Goal: Task Accomplishment & Management: Manage account settings

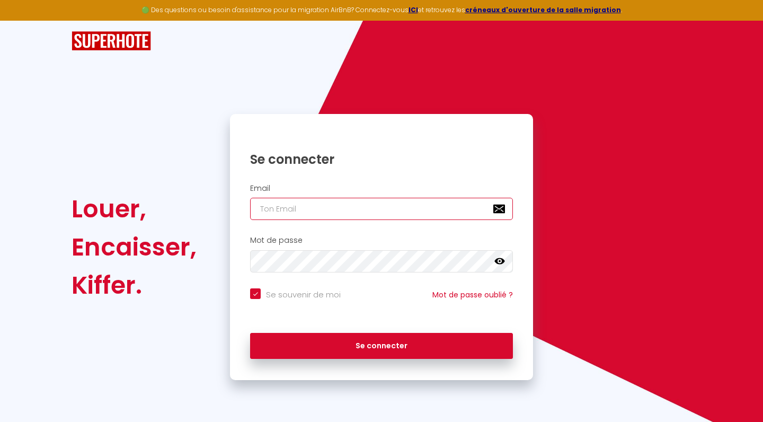
type input "[EMAIL_ADDRESS][DOMAIN_NAME]"
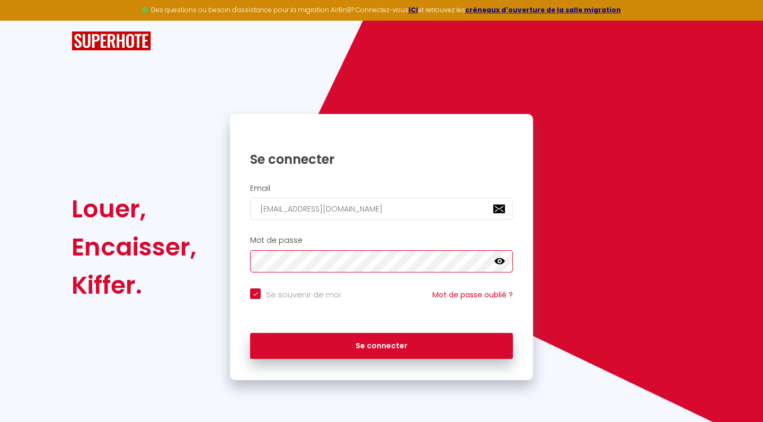
click at [382, 344] on button "Se connecter" at bounding box center [381, 346] width 263 height 26
checkbox input "true"
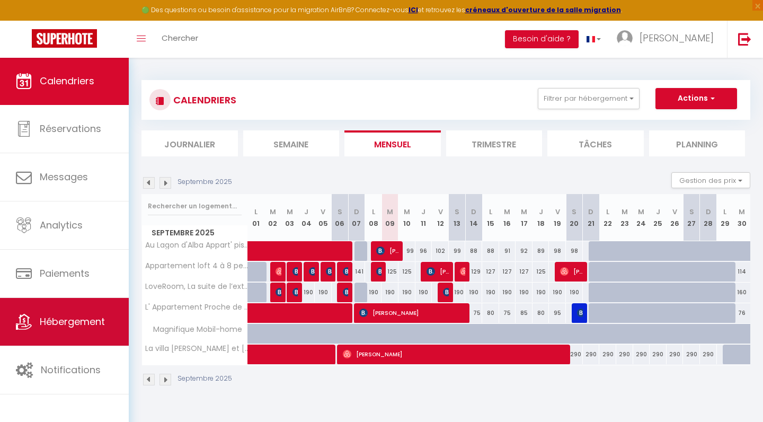
click at [31, 331] on link "Hébergement" at bounding box center [64, 322] width 129 height 48
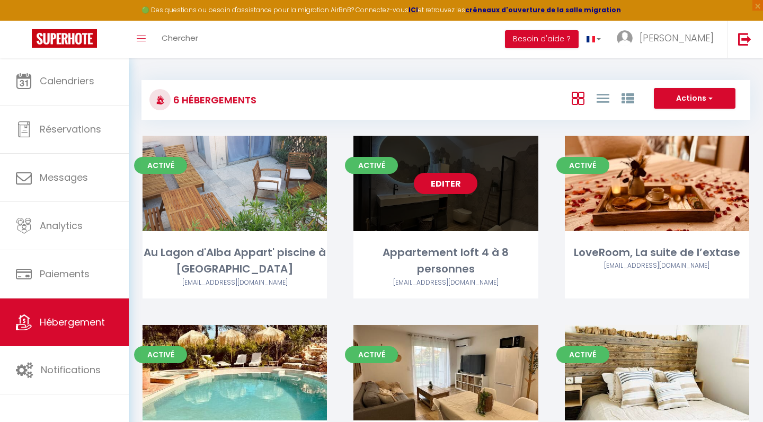
click at [419, 227] on div "Editer" at bounding box center [445, 183] width 184 height 95
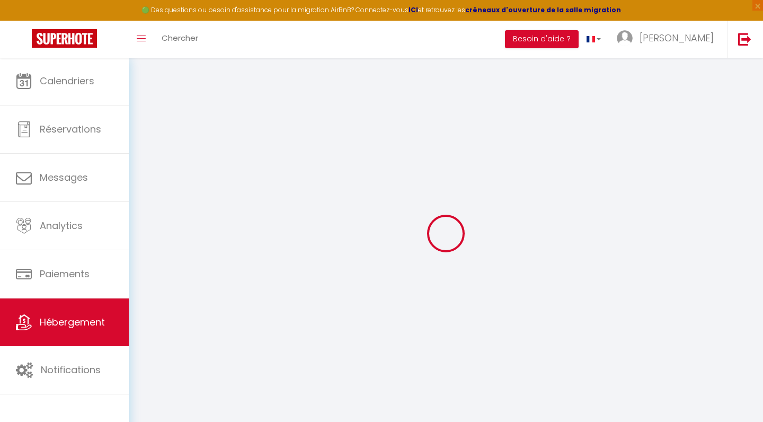
select select "+ 20 %"
select select "+ 21 %"
select select "+ 18 %"
select select "15:00"
select select
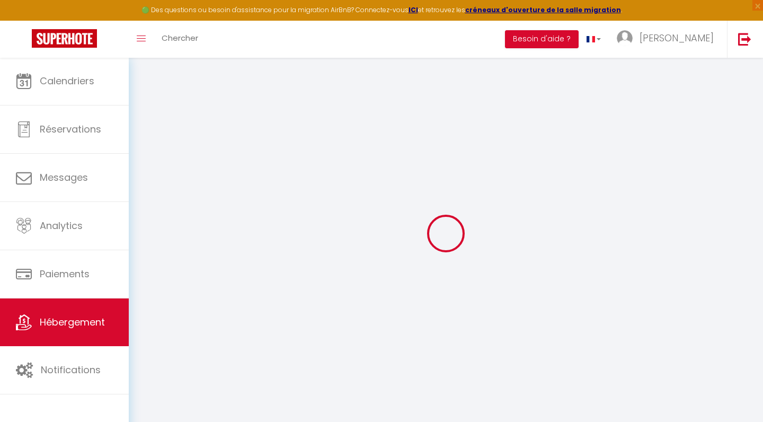
select select "11:00"
select select "30"
select select "120"
select select
checkbox input "false"
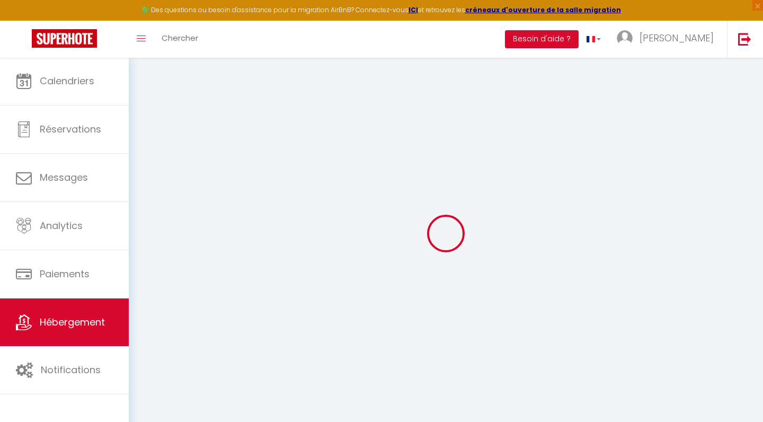
checkbox input "false"
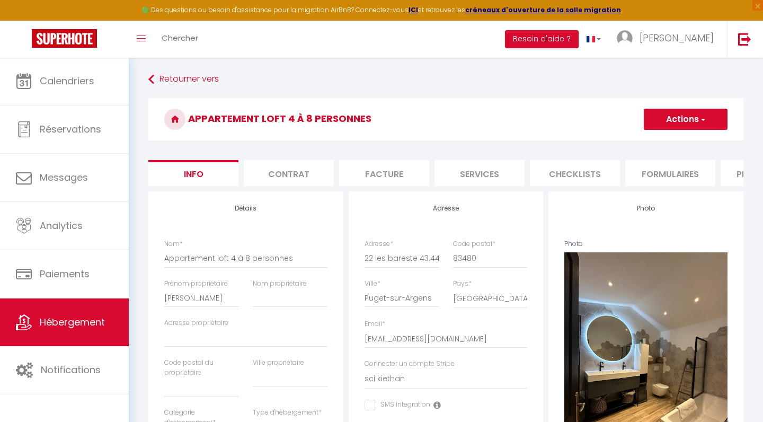
select select
checkbox input "false"
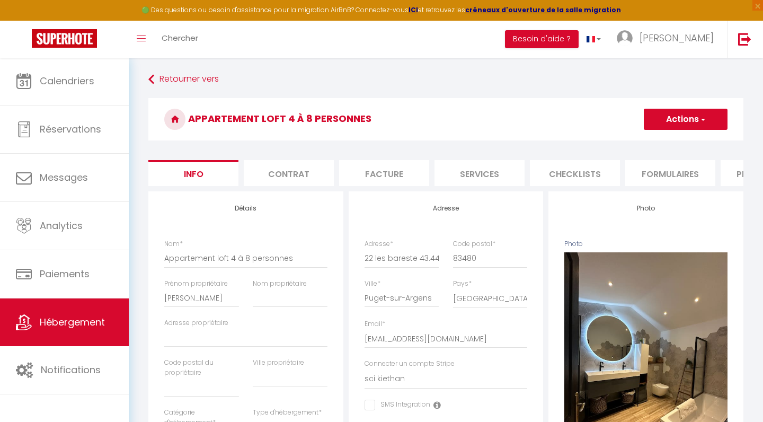
select select "365"
select select "well_reviewed_guests"
select select "EUR"
select select
select select "4893-959548673854319907"
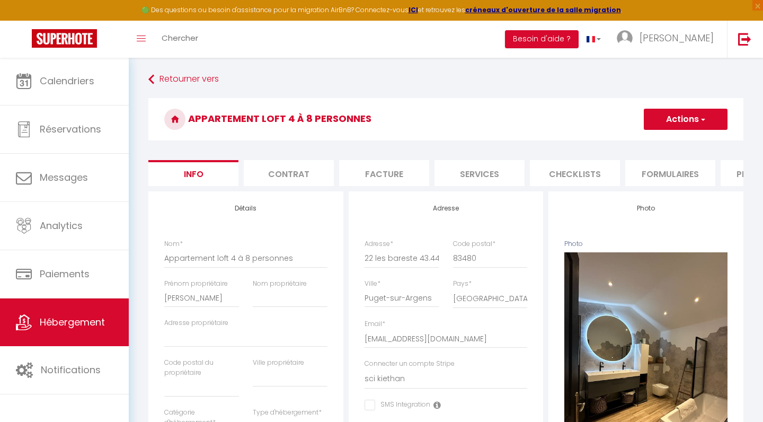
click at [730, 173] on li "Plateformes" at bounding box center [766, 173] width 90 height 26
select select
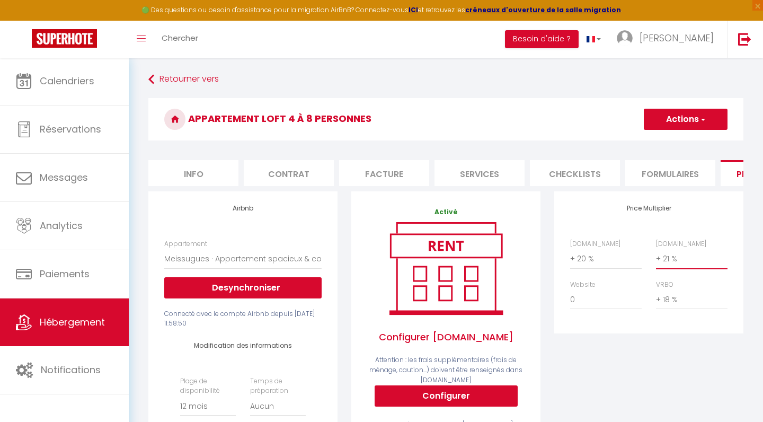
select select "+ 30 %"
select select
click at [697, 117] on button "Actions" at bounding box center [686, 119] width 84 height 21
click at [679, 139] on link "Enregistrer" at bounding box center [685, 143] width 84 height 14
select select "365"
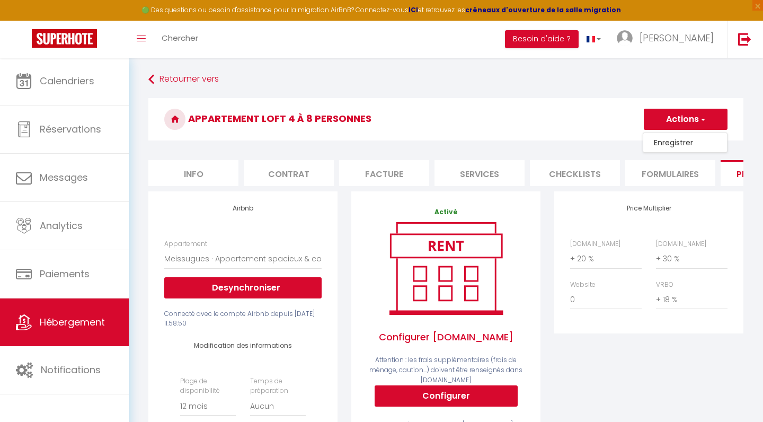
select select "well_reviewed_guests"
select select "EUR"
select select
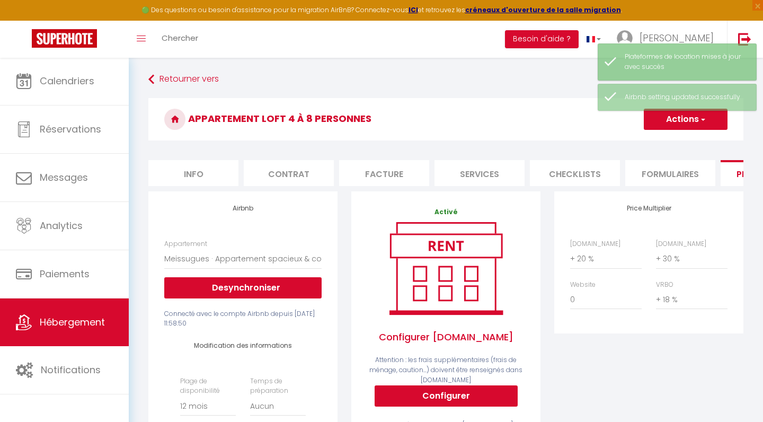
click at [68, 321] on span "Hébergement" at bounding box center [72, 321] width 65 height 13
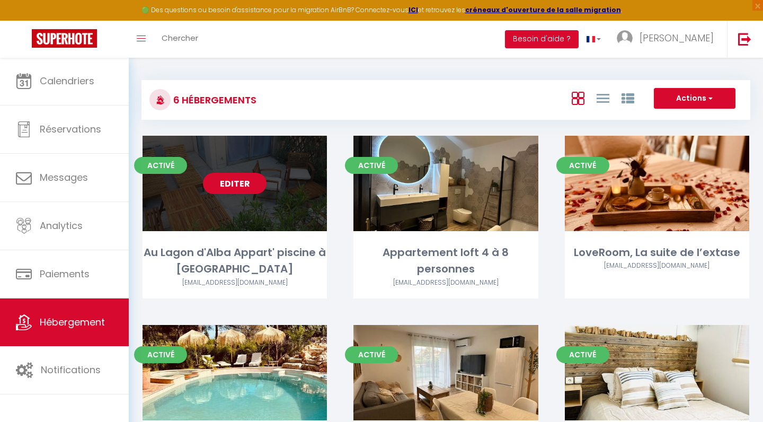
click at [240, 209] on div "Editer" at bounding box center [235, 183] width 184 height 95
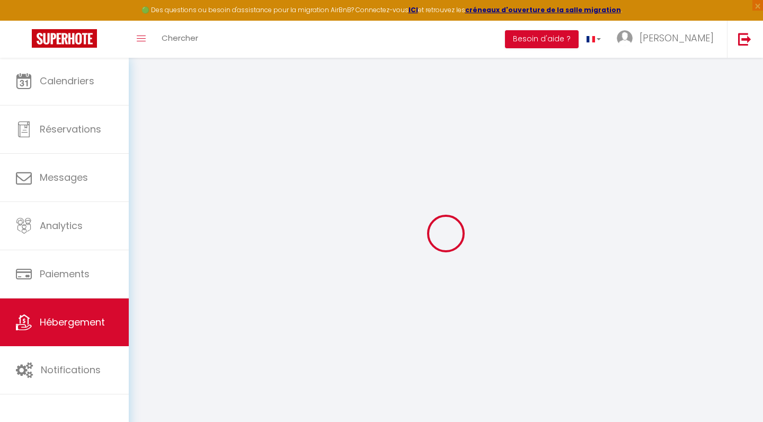
select select "+ 18 %"
select select "+ 21 %"
select select "+ 18 %"
select select
checkbox input "false"
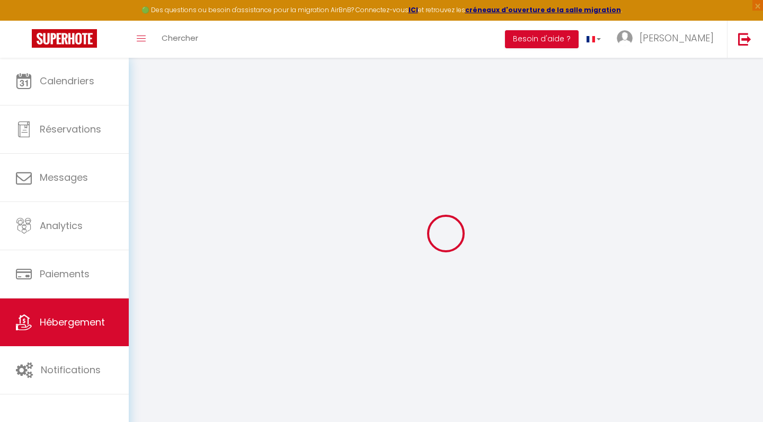
checkbox input "false"
select select
checkbox input "false"
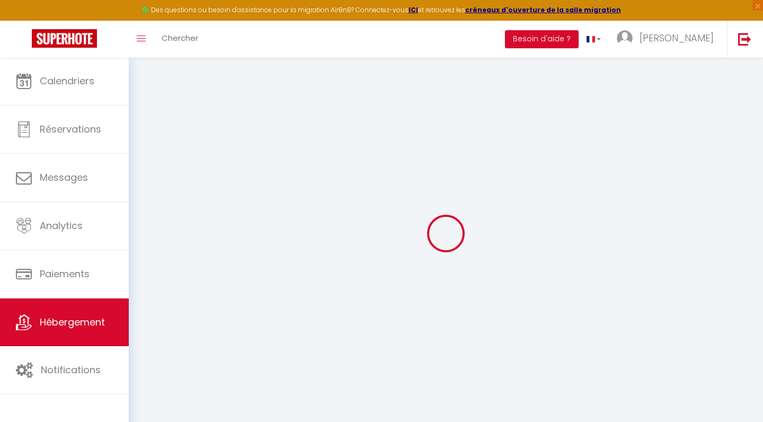
checkbox input "false"
select select "15:00"
select select "19:00"
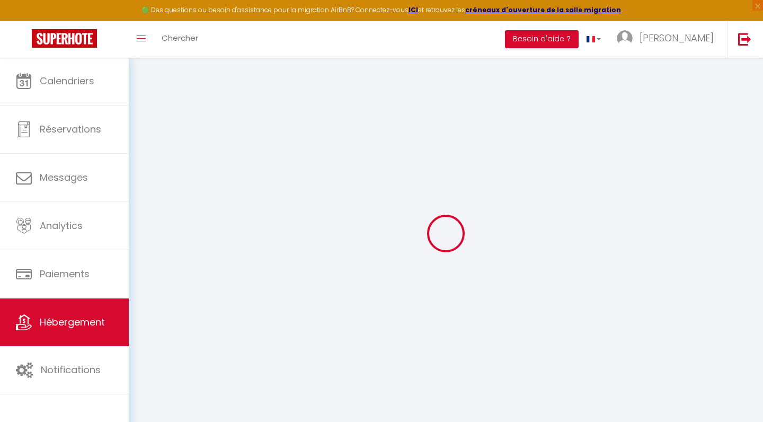
select select "11:00"
select select "30"
select select "120"
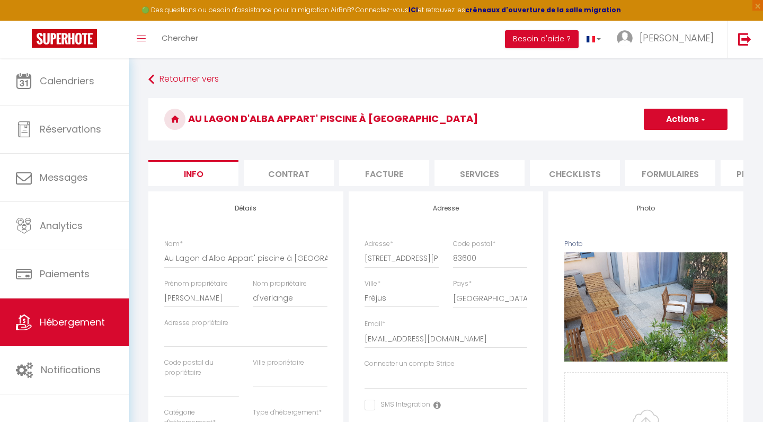
select select
checkbox input "false"
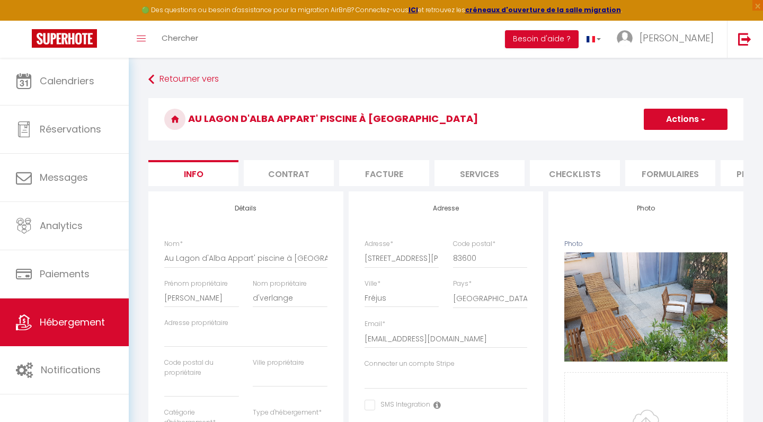
select select "365"
select select "EUR"
select select
select select "4893-35517232"
click at [737, 173] on li "Plateformes" at bounding box center [766, 173] width 90 height 26
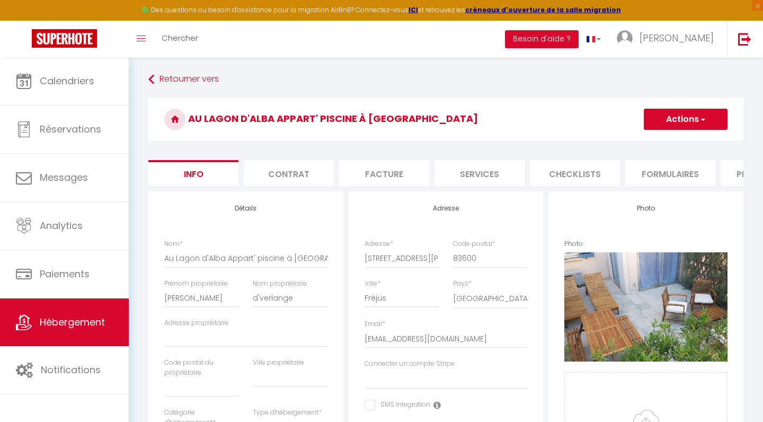
select select
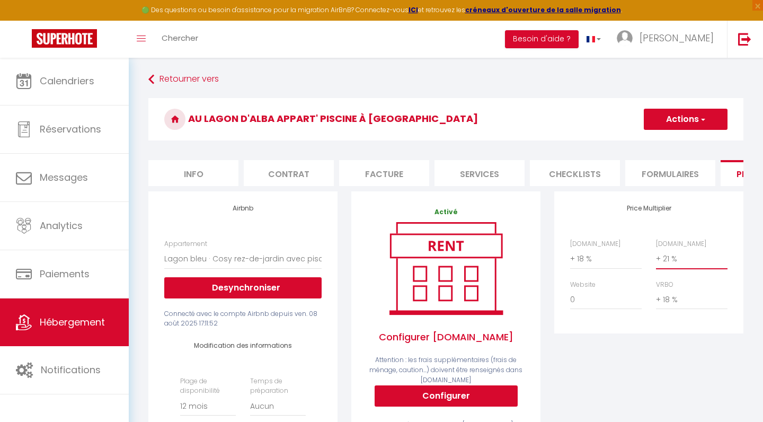
select select "+ 30 %"
select select
select select "+ 20 %"
select select
click at [692, 121] on button "Actions" at bounding box center [686, 119] width 84 height 21
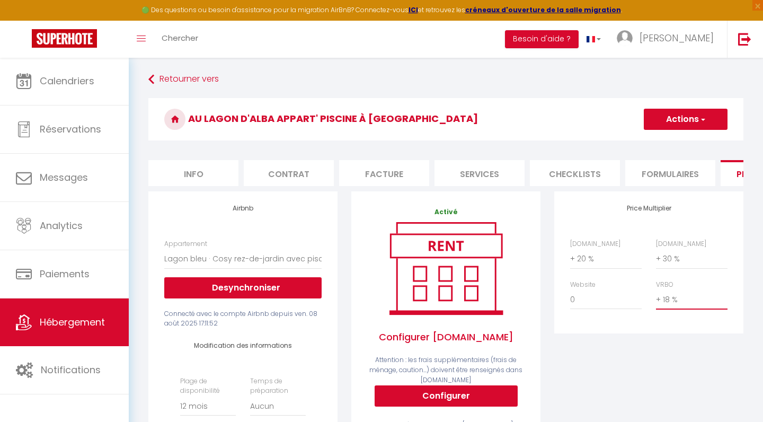
select select "+ 21 %"
select select
select select "+ 20 %"
select select
click at [682, 123] on button "Actions" at bounding box center [686, 119] width 84 height 21
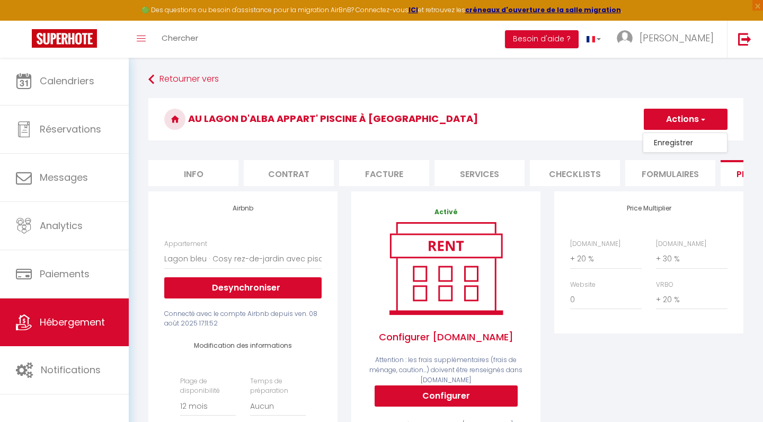
click at [677, 142] on link "Enregistrer" at bounding box center [685, 143] width 84 height 14
select select "365"
select select "EUR"
select select
click at [176, 78] on link "Retourner vers" at bounding box center [445, 79] width 595 height 19
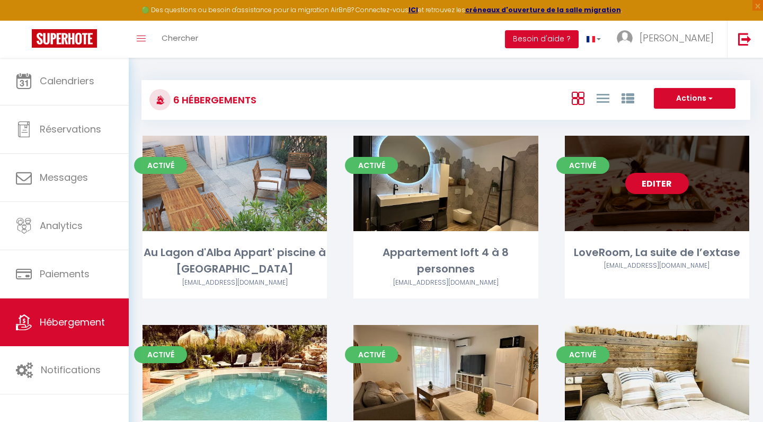
click at [682, 180] on link "Editer" at bounding box center [657, 183] width 64 height 21
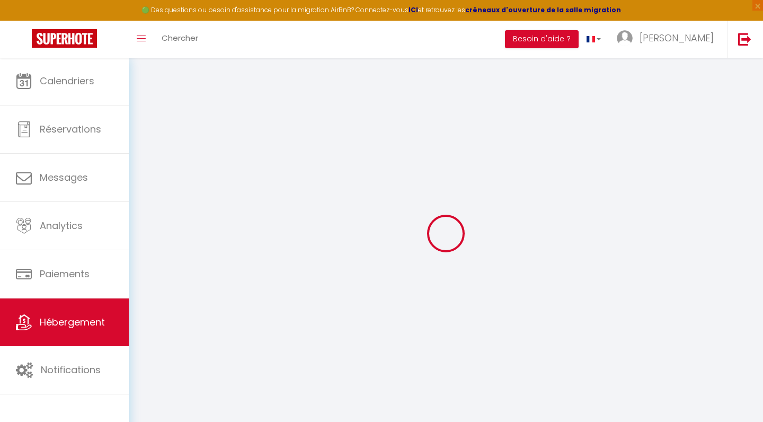
select select "+ 20 %"
select select "+ 21 %"
select select "+ 18 %"
checkbox input "false"
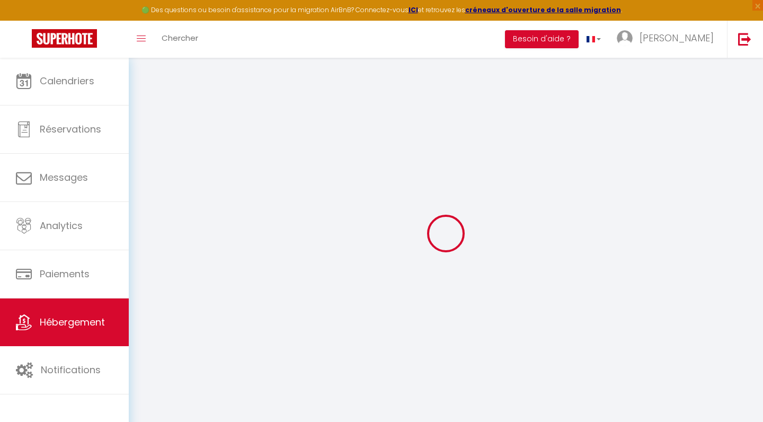
checkbox input "false"
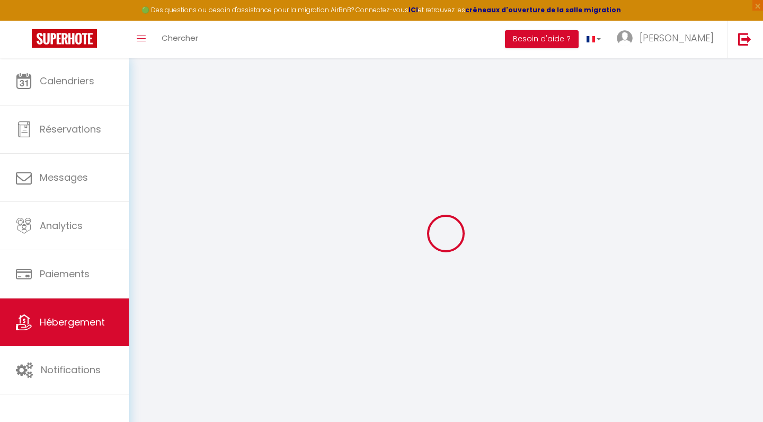
checkbox input "false"
select select "18:00"
select select
select select "11:00"
select select "30"
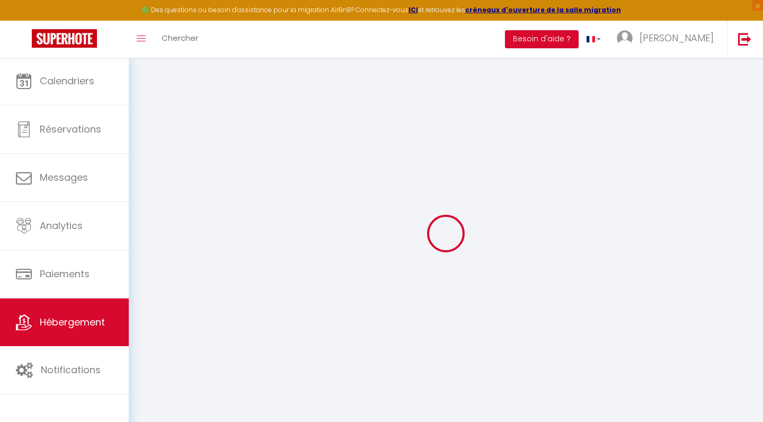
select select "120"
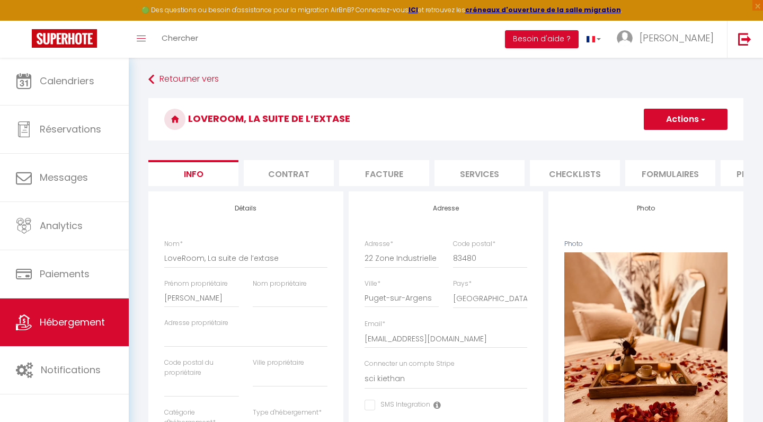
select select
checkbox input "false"
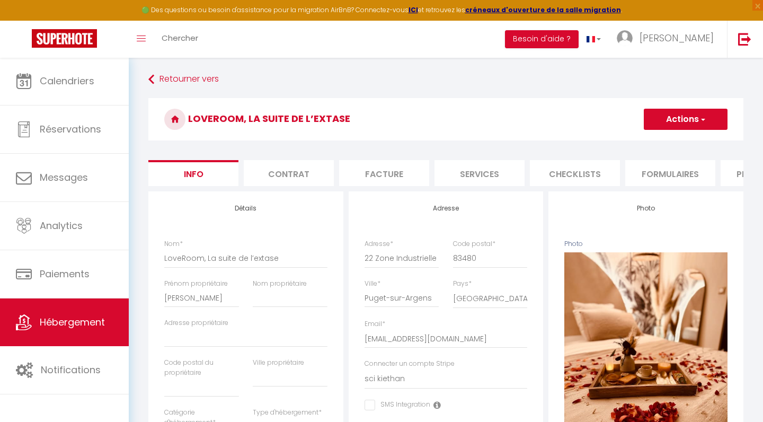
select select "365"
select select "EUR"
select select
select select "4893-1074489611326991225"
click at [738, 172] on li "Plateformes" at bounding box center [766, 173] width 90 height 26
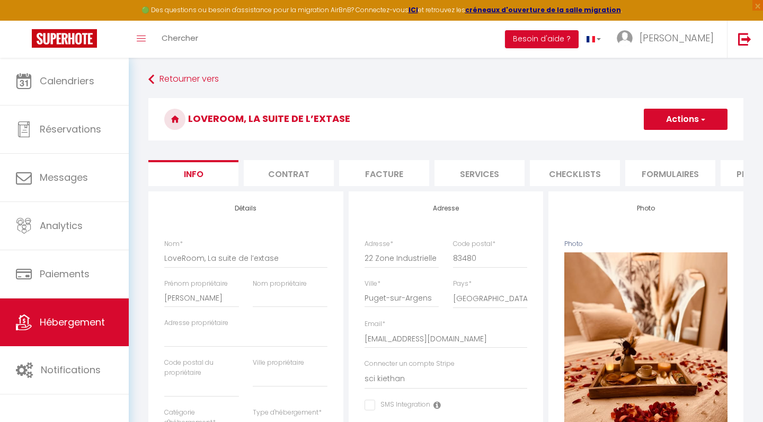
select select
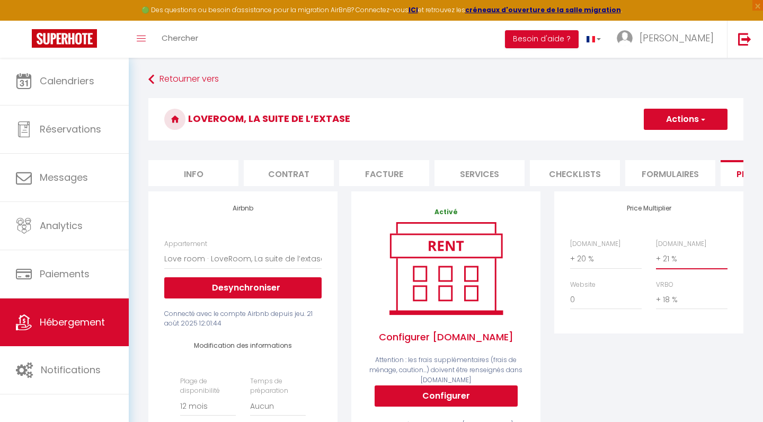
select select "+ 23 %"
select select
select select "+ 20 %"
select select
click at [687, 122] on button "Actions" at bounding box center [686, 119] width 84 height 21
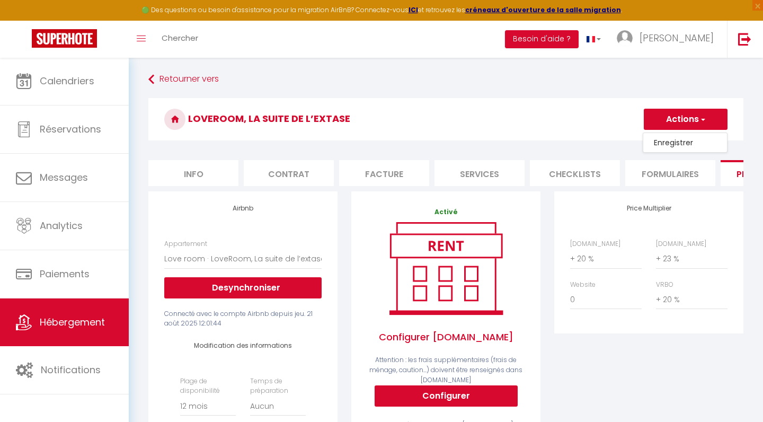
click at [680, 141] on link "Enregistrer" at bounding box center [685, 143] width 84 height 14
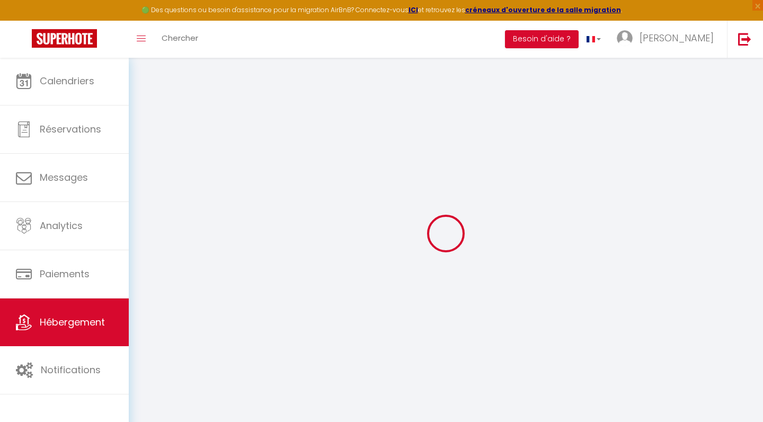
select select "365"
select select "EUR"
select select
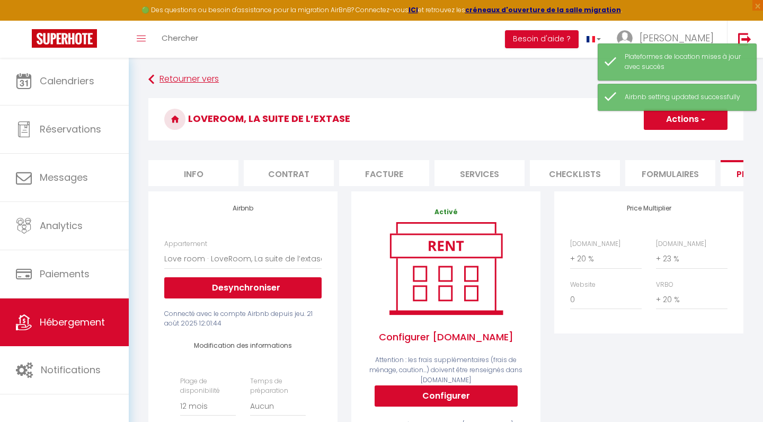
click at [172, 78] on link "Retourner vers" at bounding box center [445, 79] width 595 height 19
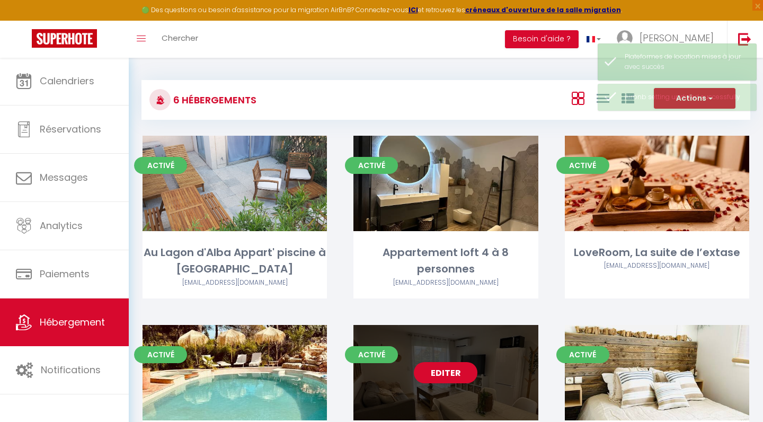
click at [489, 354] on div "Editer" at bounding box center [445, 372] width 184 height 95
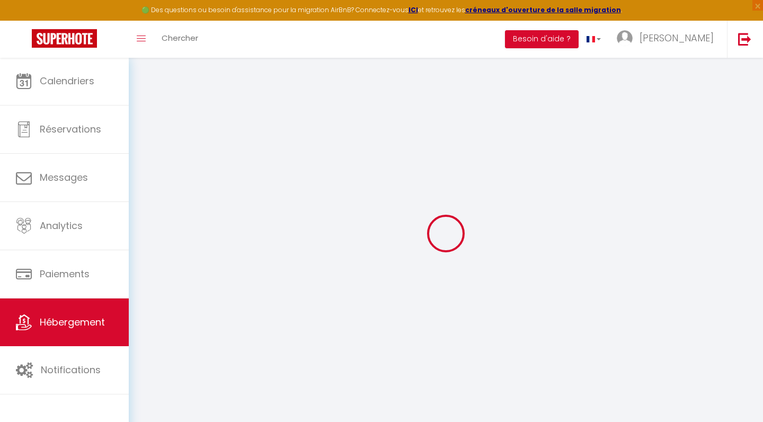
select select "15:00"
select select
select select "10:00"
select select "30"
select select "120"
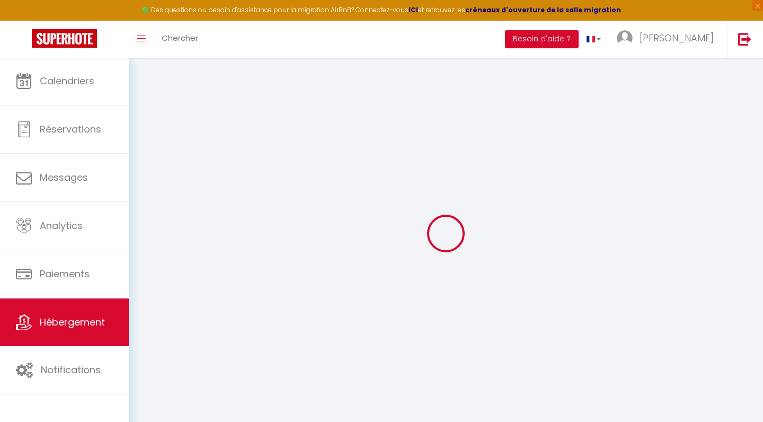
select select "+ 21 %"
select select "+ 19 %"
select select "+ 18 %"
select select
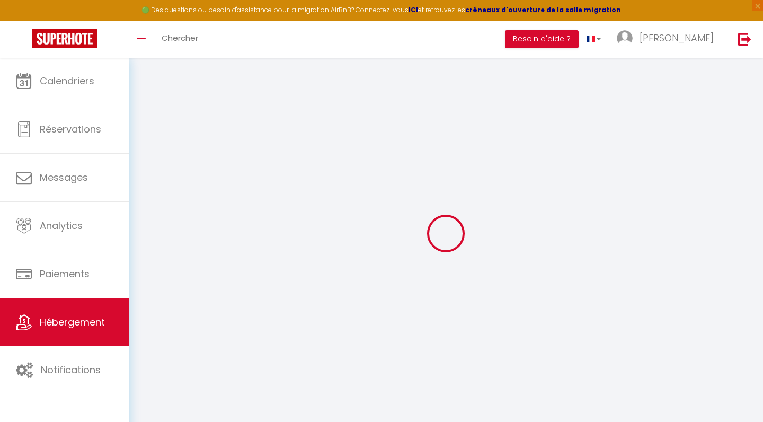
checkbox input "false"
select select
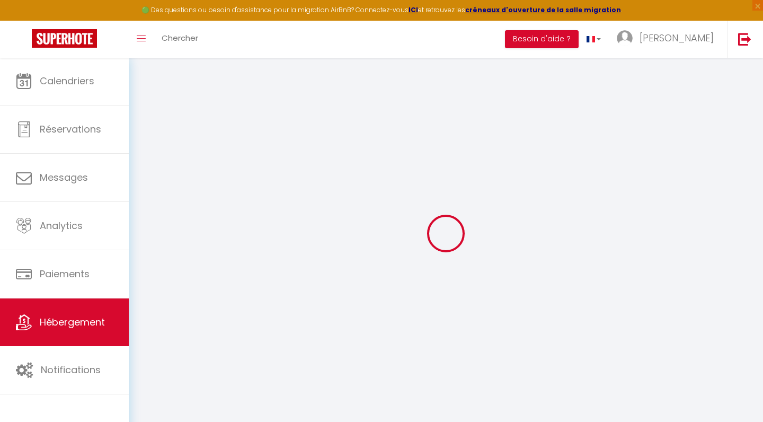
select select
checkbox input "false"
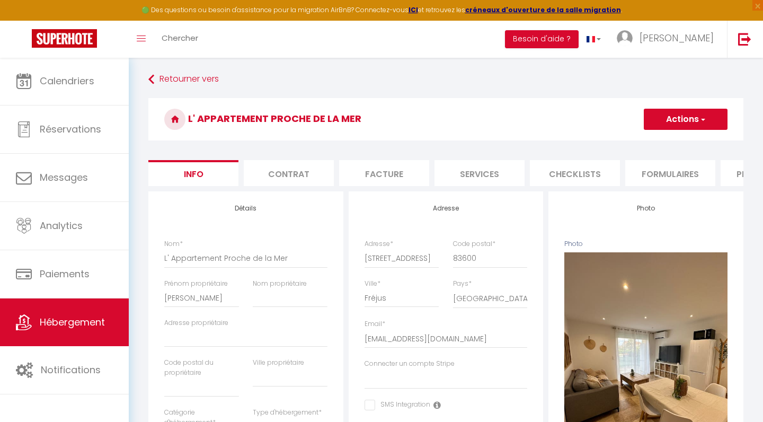
select select
checkbox input "false"
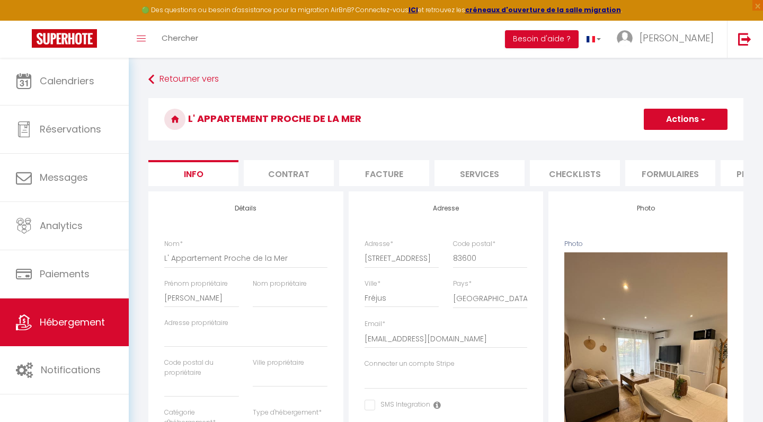
checkbox input "false"
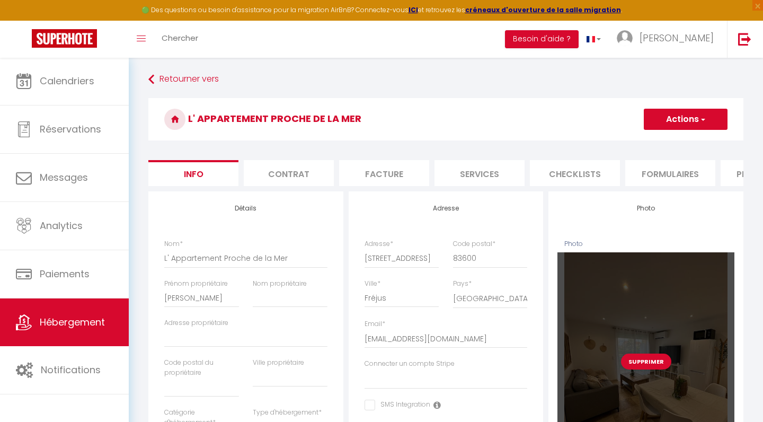
select select "365"
select select "EUR"
select select
select select "4893-1076094607577240999"
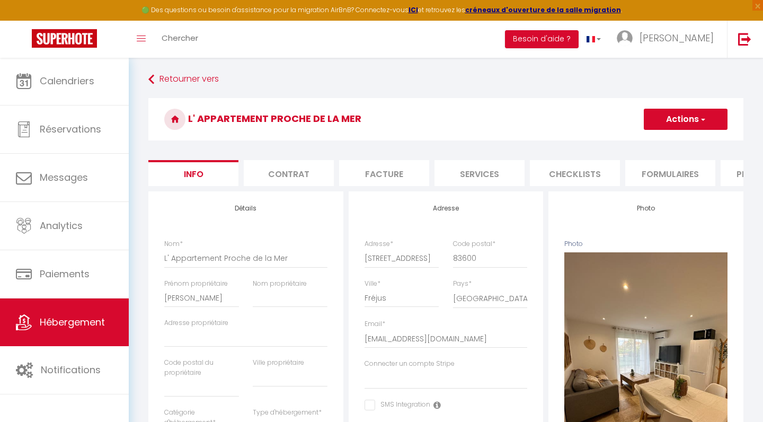
click at [731, 176] on li "Plateformes" at bounding box center [766, 173] width 90 height 26
select select
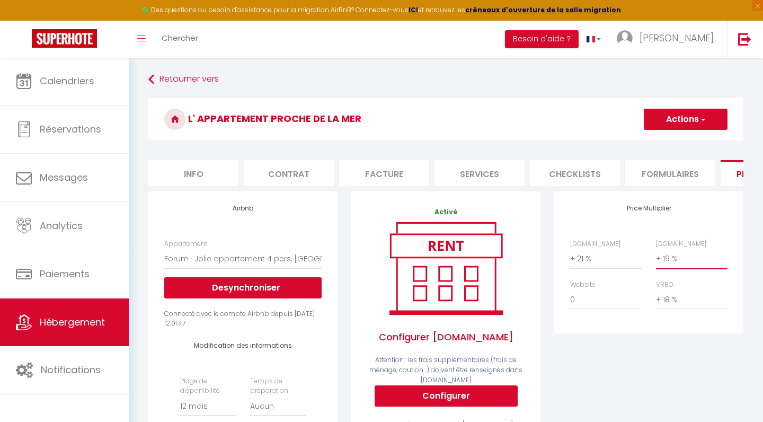
select select "+ 25 %"
select select
select select "+ 30 %"
select select
select select "+ 20 %"
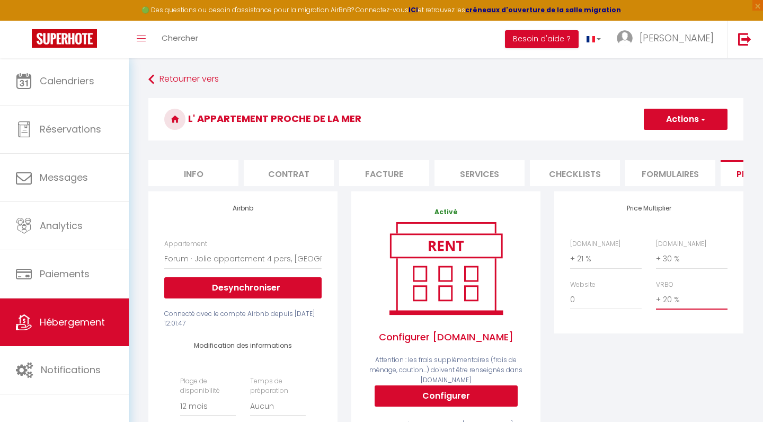
select select
click at [685, 114] on button "Actions" at bounding box center [686, 119] width 84 height 21
click at [669, 145] on link "Enregistrer" at bounding box center [685, 143] width 84 height 14
select select "365"
select select "EUR"
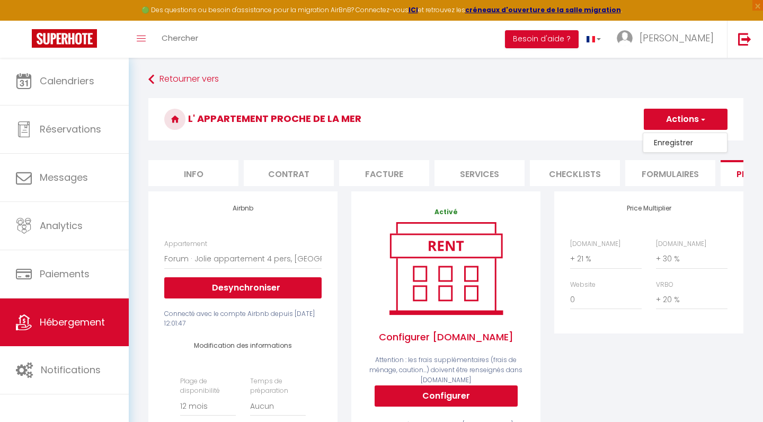
select select
click at [177, 76] on link "Retourner vers" at bounding box center [445, 79] width 595 height 19
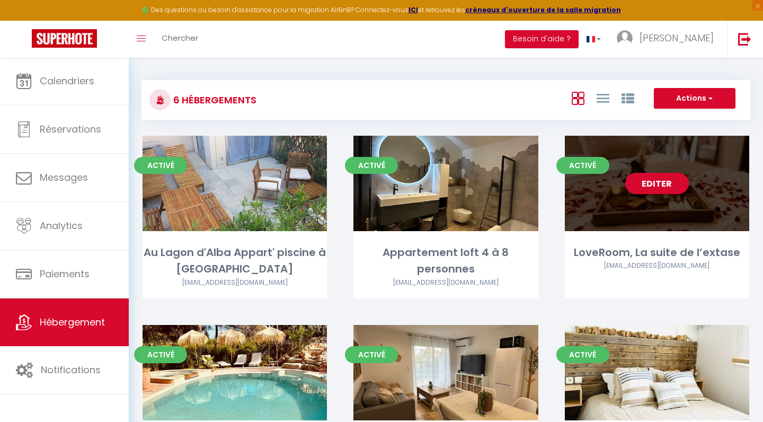
click at [618, 201] on div "Editer" at bounding box center [657, 183] width 184 height 95
select select "3"
select select "2"
select select "1"
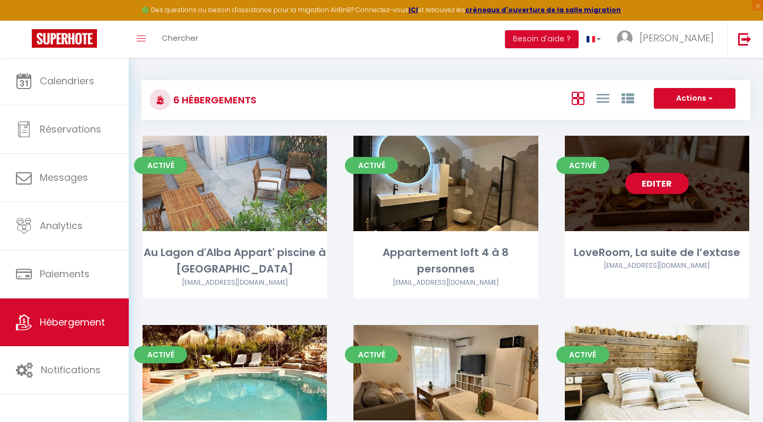
select select
select select "28"
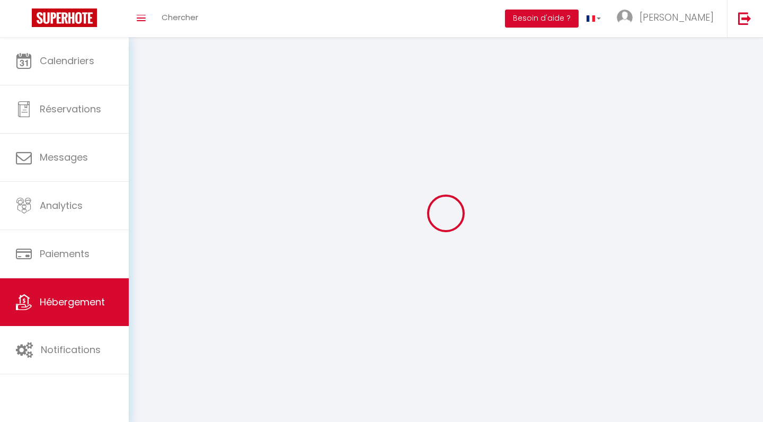
select select
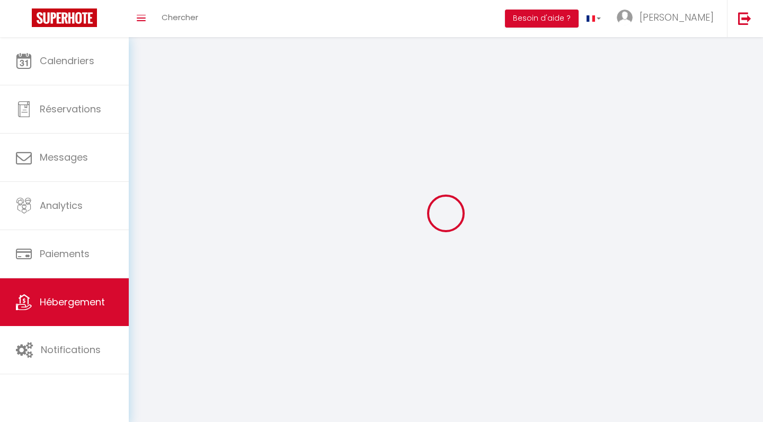
select select
checkbox input "false"
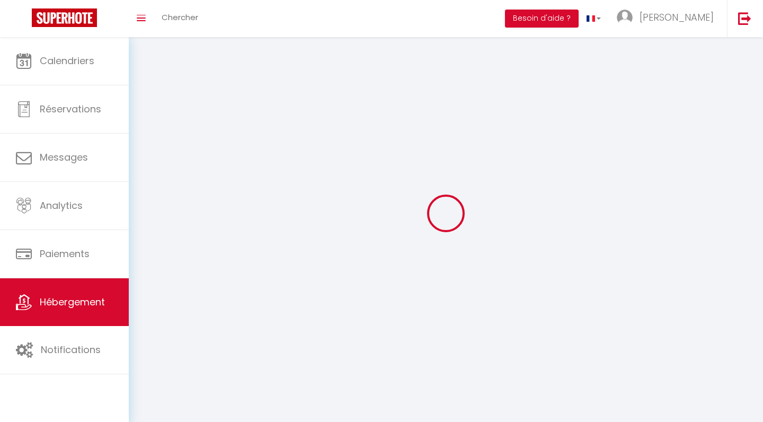
select select
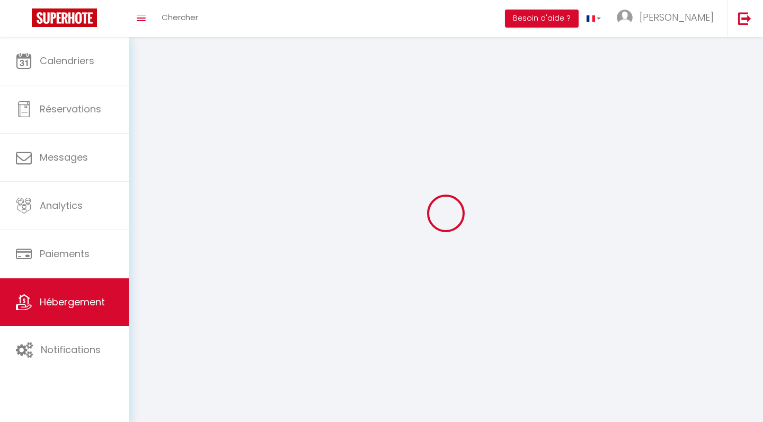
select select
checkbox input "false"
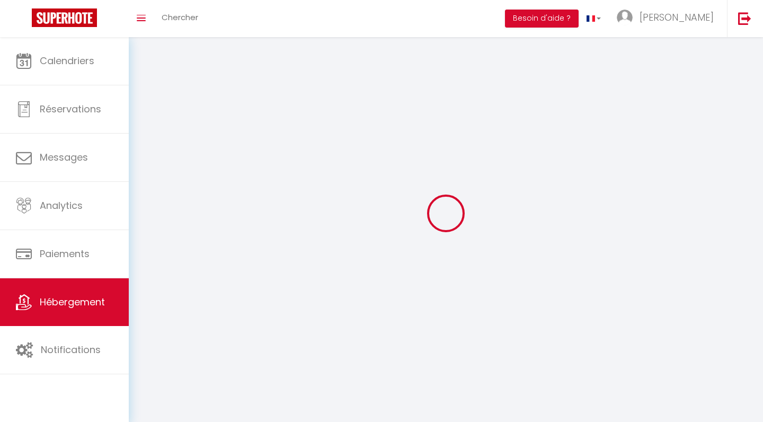
checkbox input "false"
select select
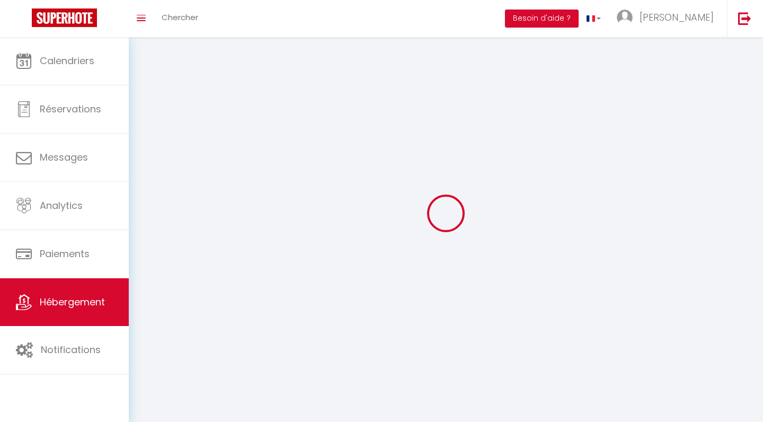
select select
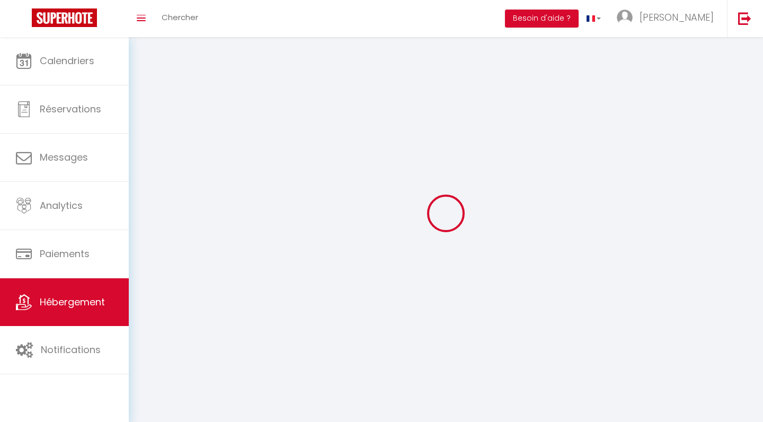
checkbox input "false"
select select
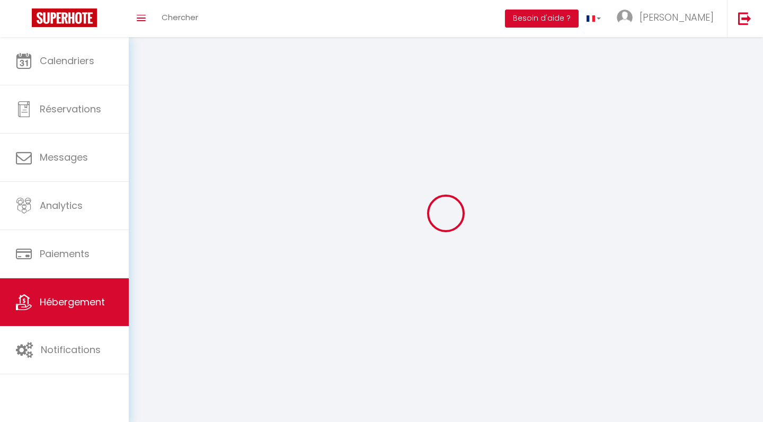
select select
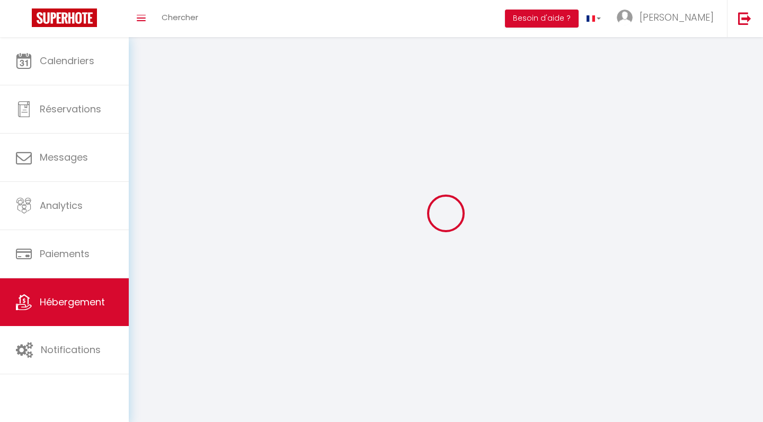
select select
checkbox input "false"
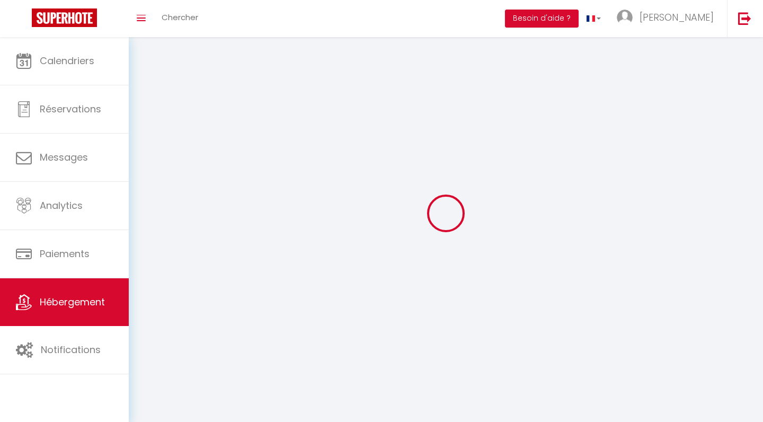
checkbox input "false"
select select
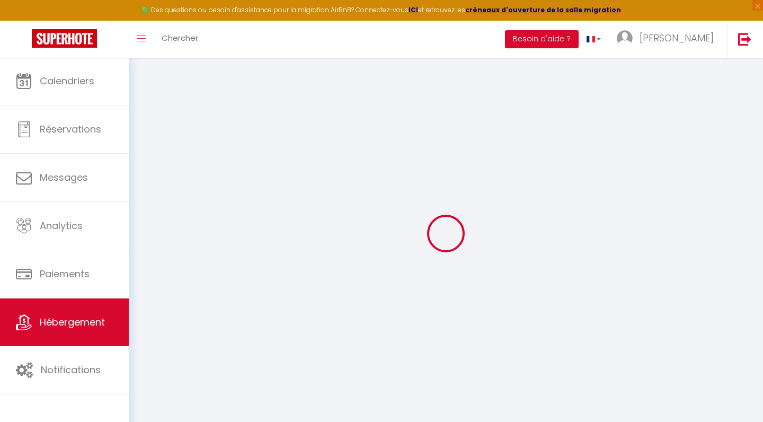
select select
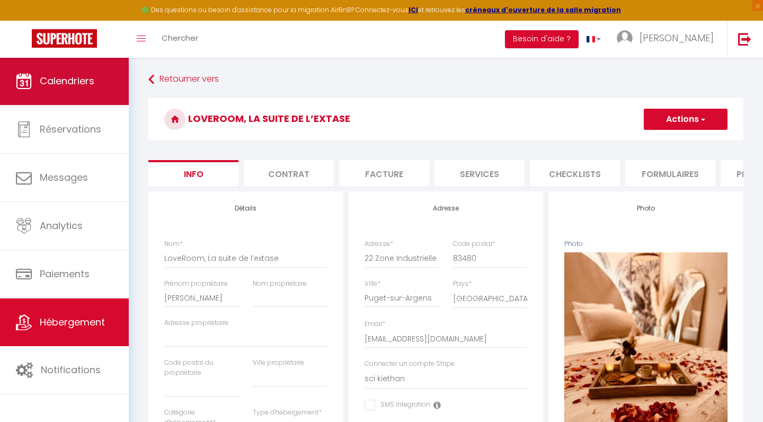
click at [61, 84] on span "Calendriers" at bounding box center [67, 80] width 55 height 13
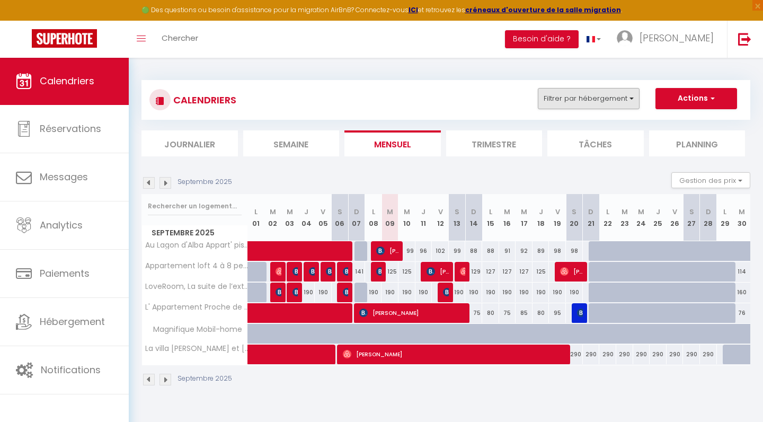
click at [609, 94] on button "Filtrer par hébergement" at bounding box center [589, 98] width 102 height 21
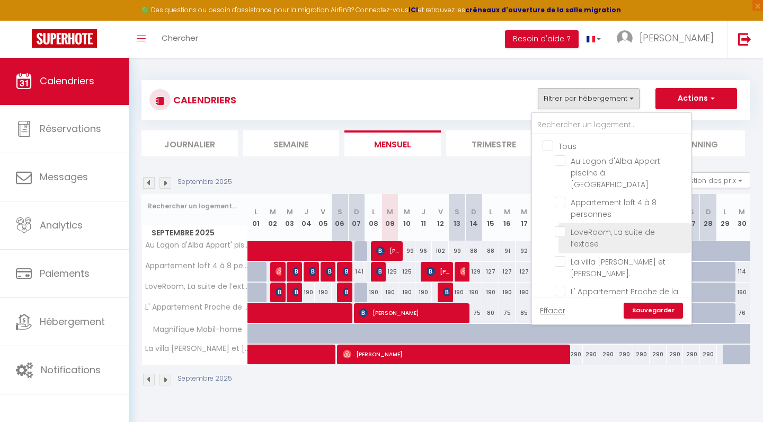
click at [563, 226] on input "LoveRoom, La suite de l’extase" at bounding box center [621, 231] width 132 height 11
click at [651, 311] on link "Sauvegarder" at bounding box center [653, 311] width 59 height 16
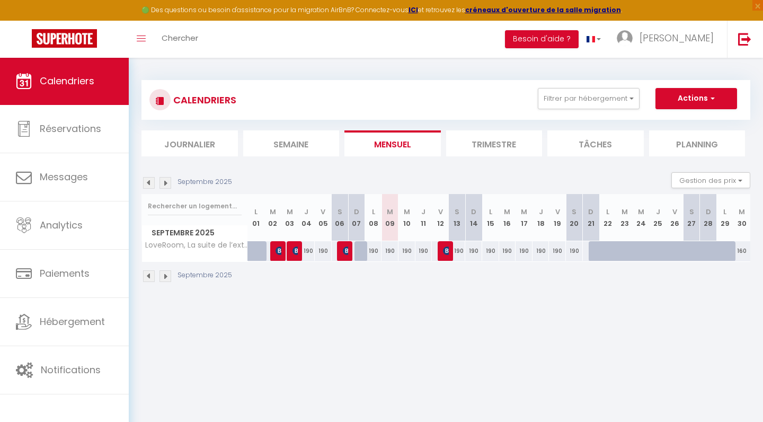
click at [691, 99] on button "Actions" at bounding box center [697, 98] width 82 height 21
click at [703, 178] on button "Gestion des prix" at bounding box center [710, 180] width 79 height 16
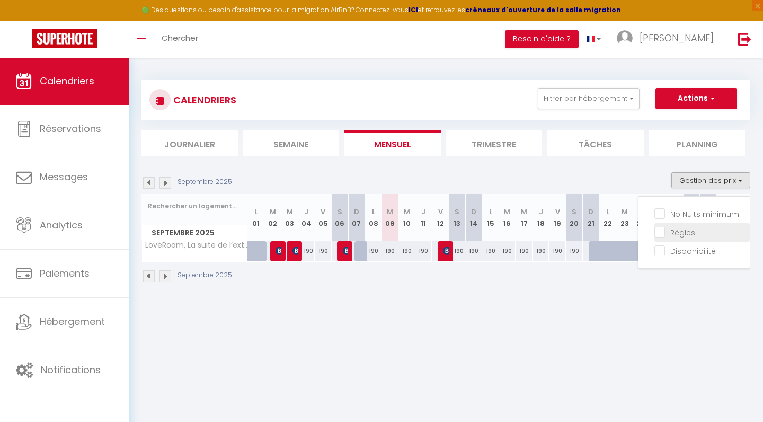
click at [662, 229] on input "Règles" at bounding box center [702, 231] width 95 height 11
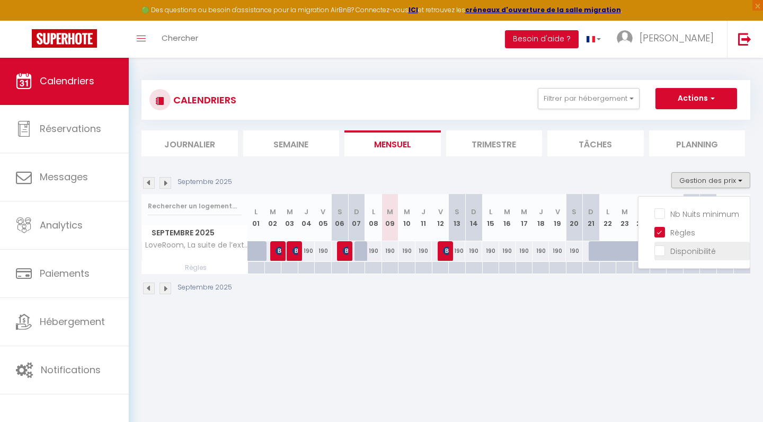
click at [661, 250] on input "Disponibilité" at bounding box center [702, 250] width 95 height 11
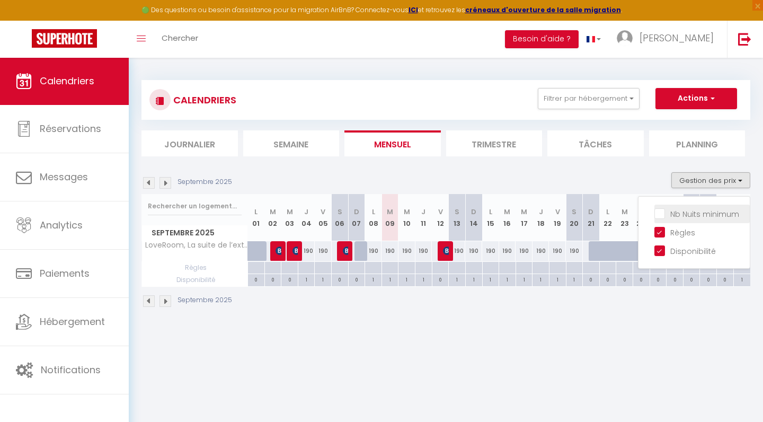
click at [658, 216] on input "Nb Nuits minimum" at bounding box center [702, 213] width 95 height 11
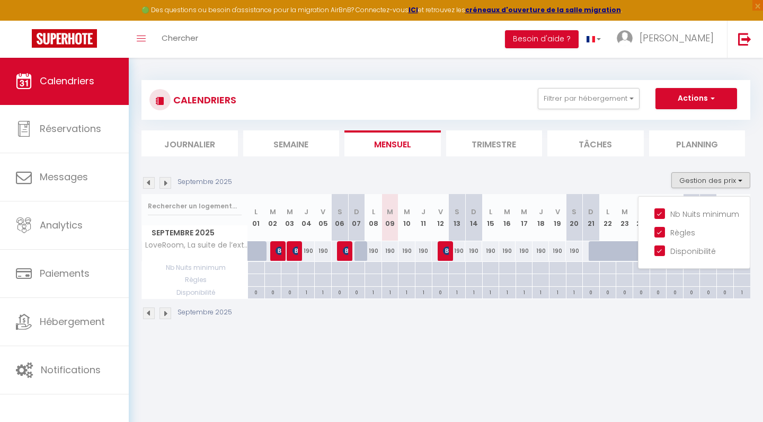
click at [375, 252] on div "190" at bounding box center [373, 251] width 17 height 20
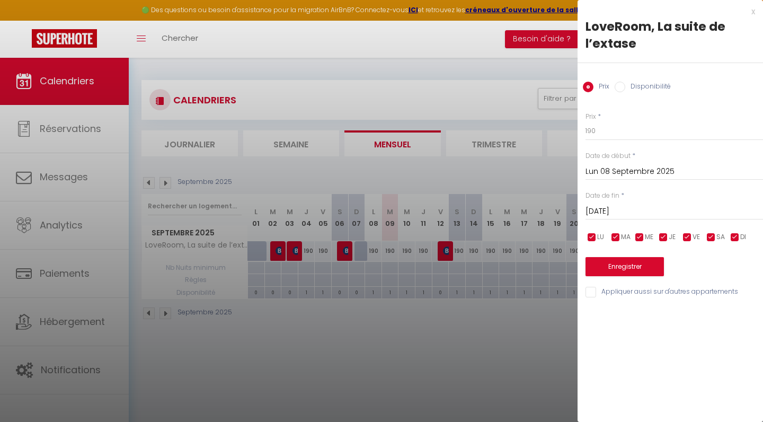
click at [689, 236] on input "checkbox" at bounding box center [687, 237] width 11 height 11
click at [710, 237] on input "checkbox" at bounding box center [711, 237] width 11 height 11
click at [737, 235] on input "checkbox" at bounding box center [735, 237] width 11 height 11
click at [606, 170] on input "Lun 08 Septembre 2025" at bounding box center [675, 172] width 178 height 14
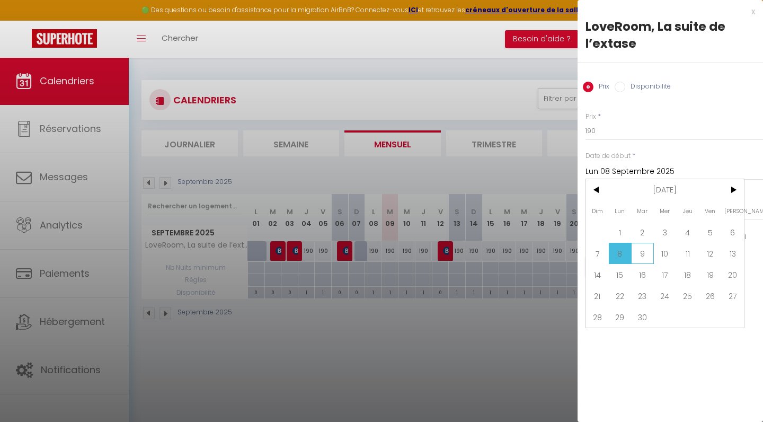
click at [645, 254] on span "9" at bounding box center [642, 253] width 23 height 21
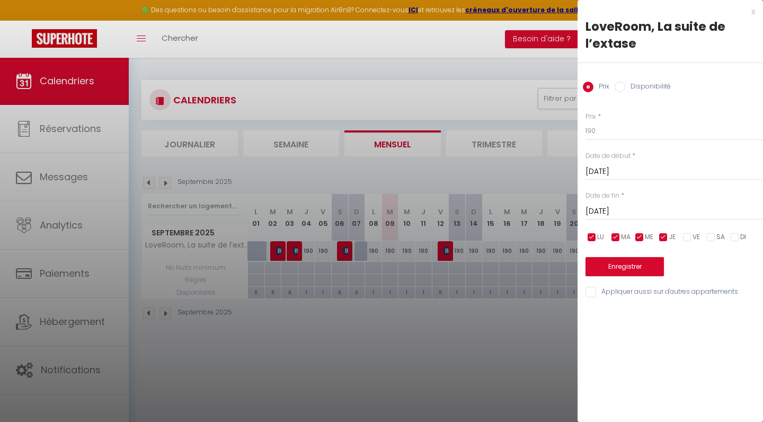
click at [668, 210] on input "[DATE]" at bounding box center [675, 212] width 178 height 14
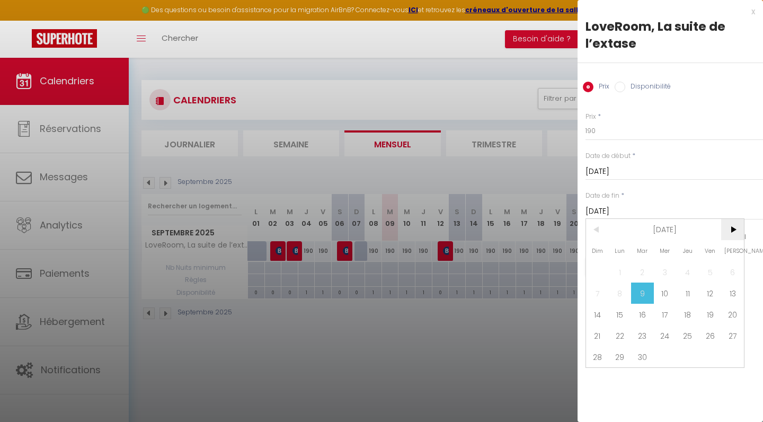
click at [737, 228] on span ">" at bounding box center [732, 229] width 23 height 21
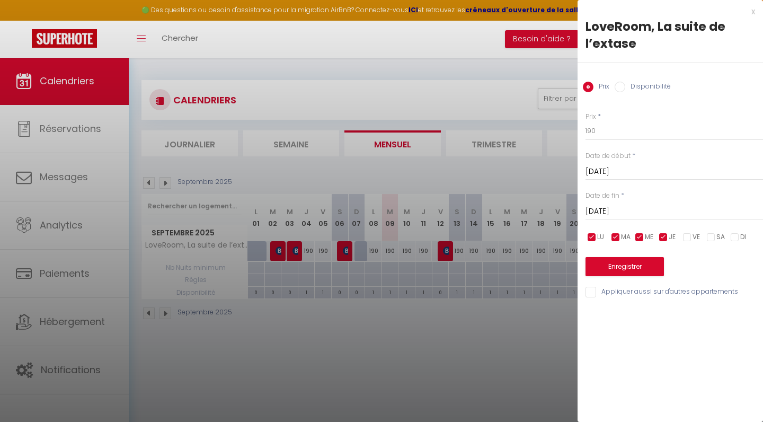
click at [498, 36] on div at bounding box center [381, 211] width 763 height 422
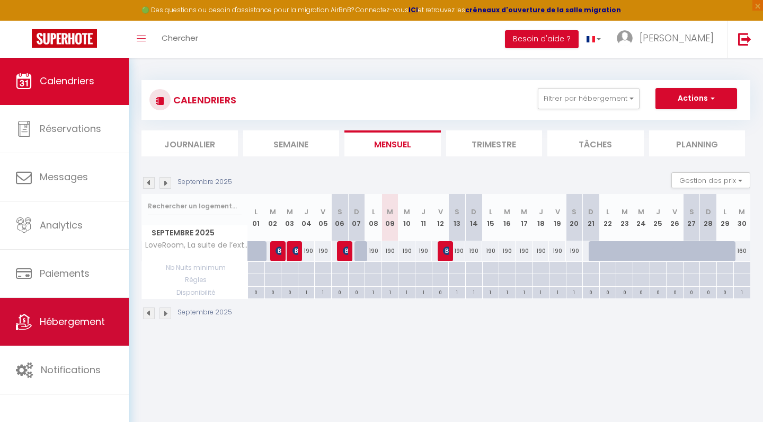
click at [67, 318] on span "Hébergement" at bounding box center [72, 321] width 65 height 13
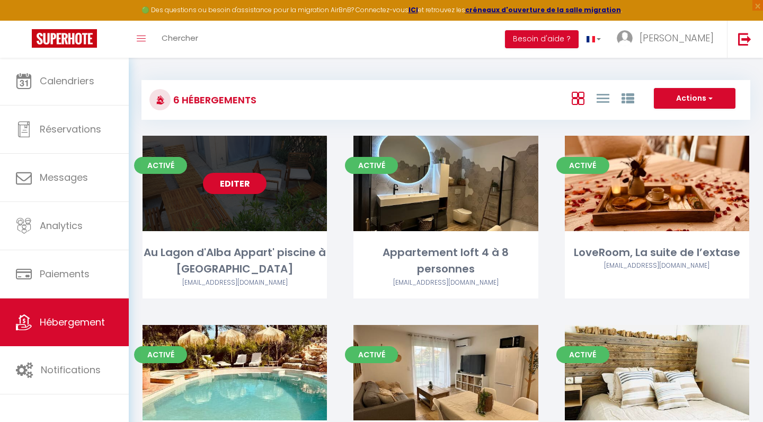
click at [251, 217] on div "Editer" at bounding box center [235, 183] width 184 height 95
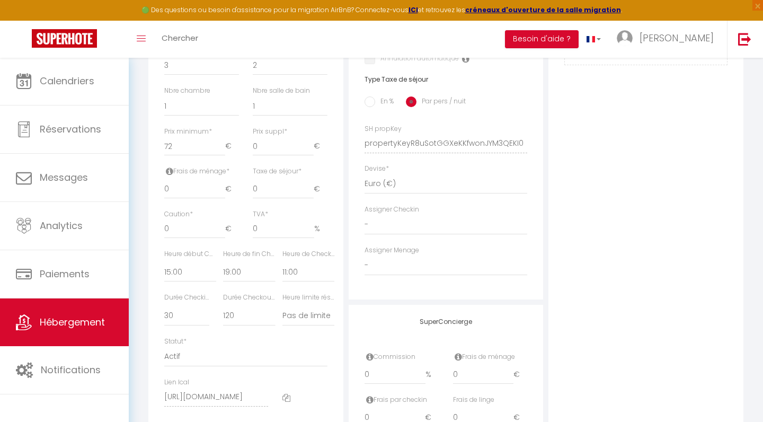
scroll to position [414, 0]
click at [169, 166] on icon at bounding box center [169, 170] width 7 height 8
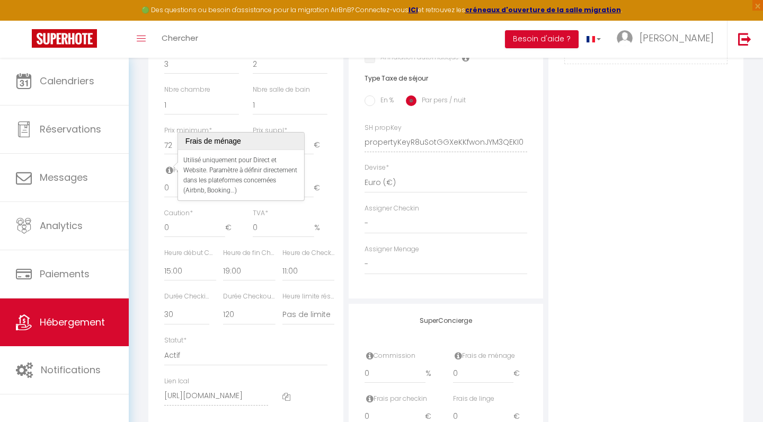
click at [331, 108] on div "Nbre salle de bain 0 1 2 3 4 5 6 7 8 9 10 11 12" at bounding box center [290, 105] width 89 height 41
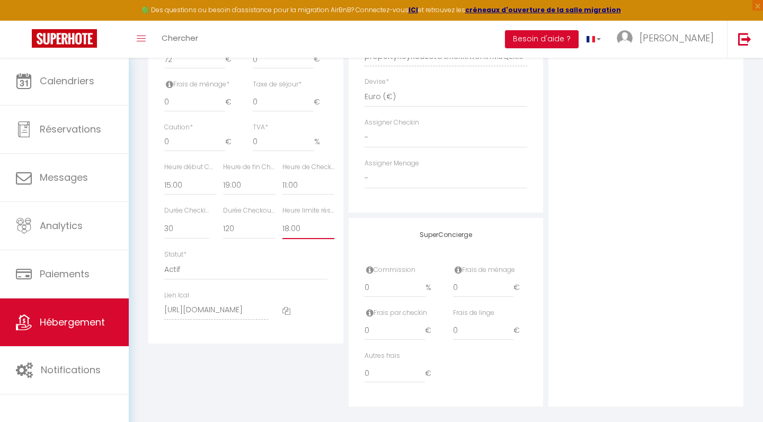
scroll to position [501, 0]
click at [459, 266] on icon at bounding box center [458, 268] width 7 height 8
click at [371, 266] on icon at bounding box center [369, 268] width 7 height 8
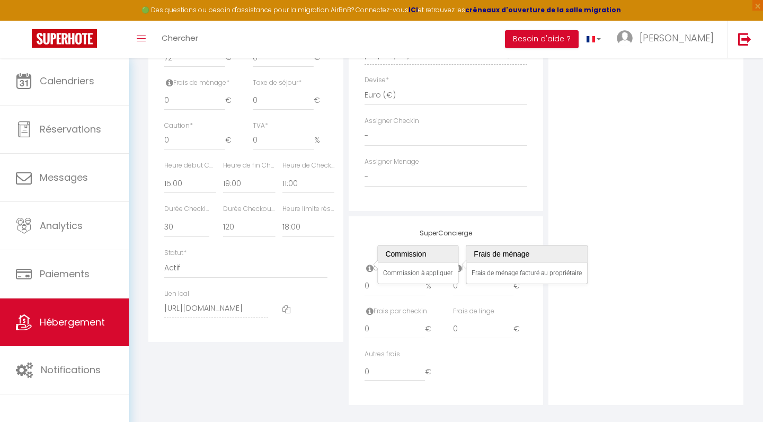
click at [452, 229] on h4 "SuperConcierge" at bounding box center [446, 232] width 163 height 7
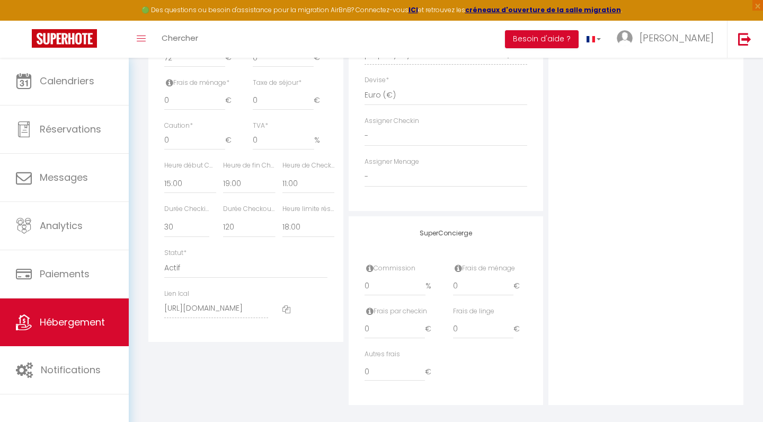
click at [369, 308] on icon at bounding box center [369, 311] width 7 height 8
click at [532, 296] on div "Frais de ménage 0 €" at bounding box center [490, 284] width 89 height 43
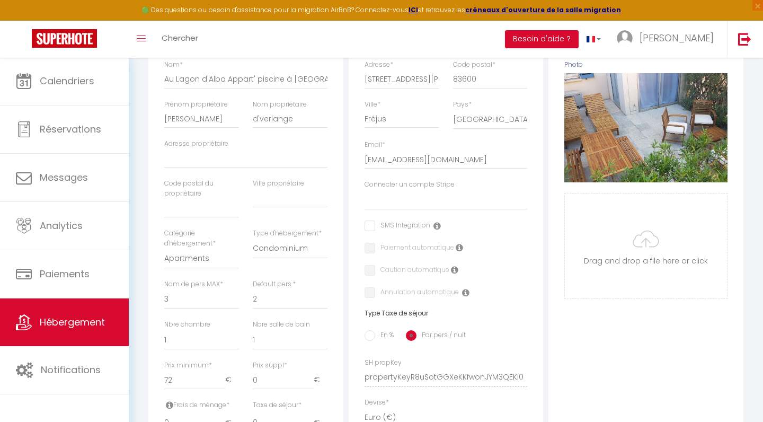
scroll to position [165, 0]
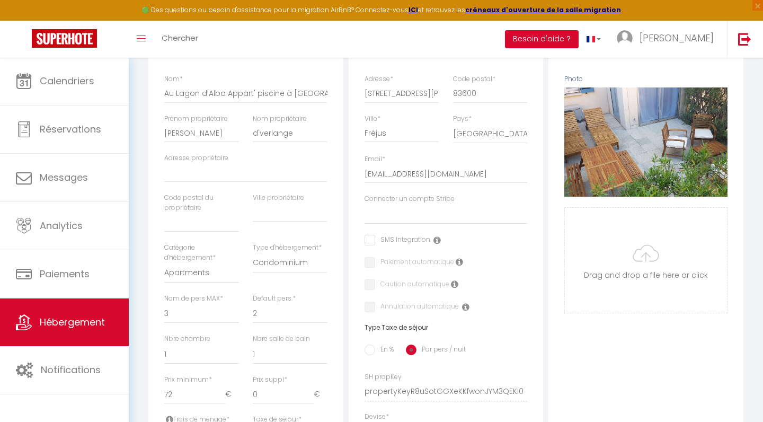
click at [436, 240] on icon at bounding box center [437, 240] width 7 height 8
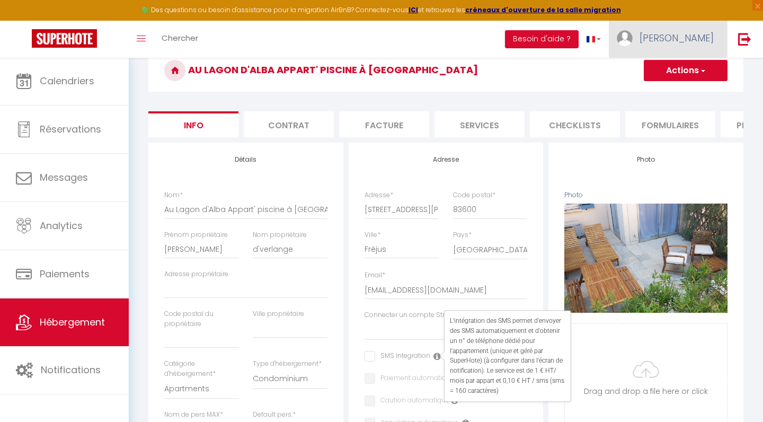
scroll to position [45, 0]
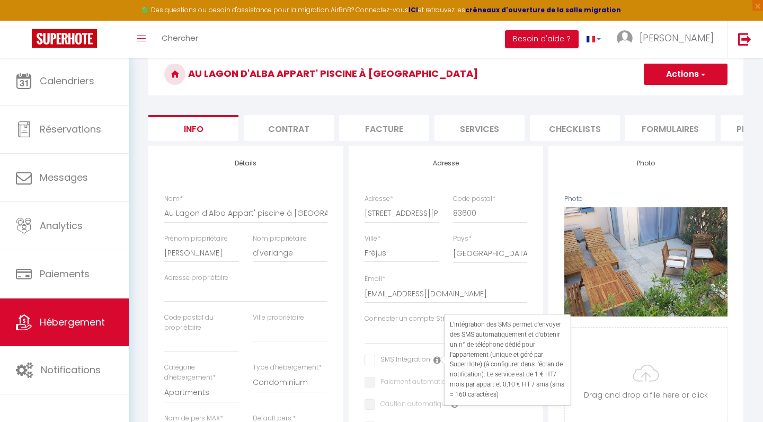
click at [682, 74] on button "Actions" at bounding box center [686, 74] width 84 height 21
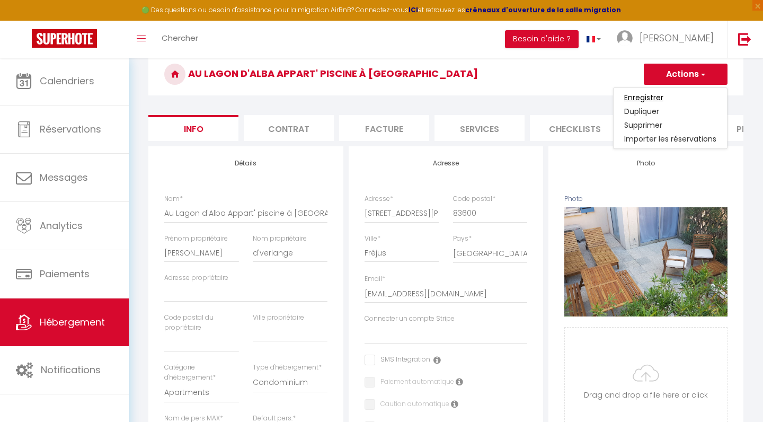
click at [644, 99] on input "Enregistrer" at bounding box center [643, 97] width 39 height 11
